Goal: Check status: Check status

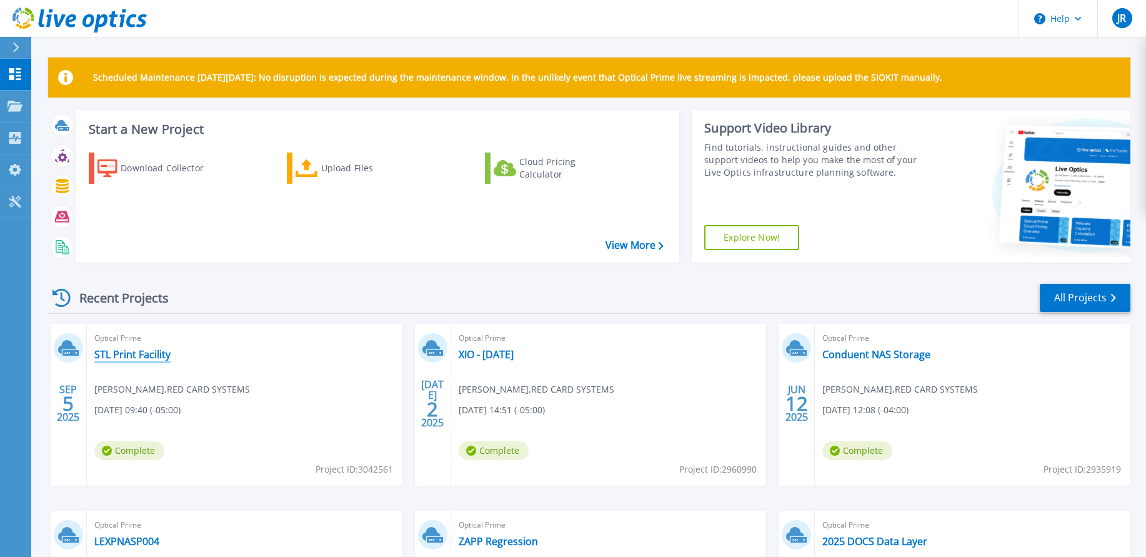
click at [143, 356] on link "STL Print Facility" at bounding box center [132, 354] width 76 height 13
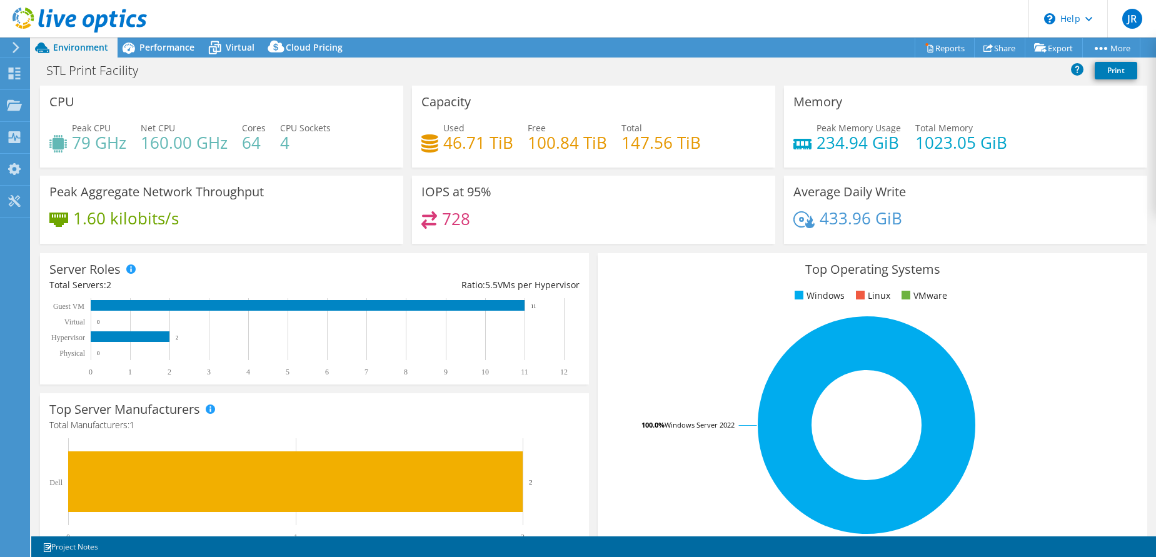
select select "USD"
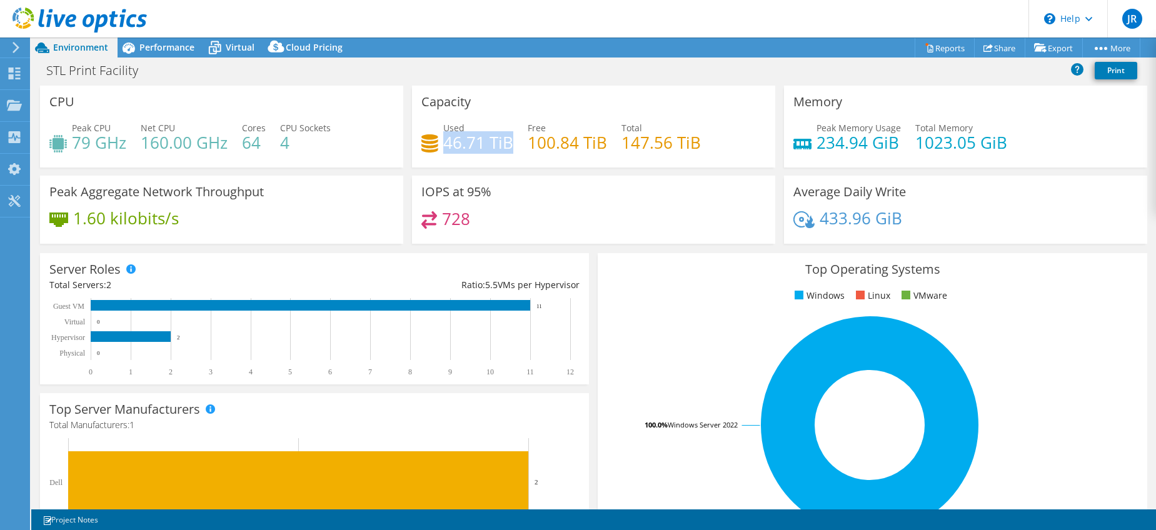
drag, startPoint x: 441, startPoint y: 147, endPoint x: 508, endPoint y: 148, distance: 66.9
click at [508, 148] on h4 "46.71 TiB" at bounding box center [478, 143] width 70 height 14
